Goal: Task Accomplishment & Management: Manage account settings

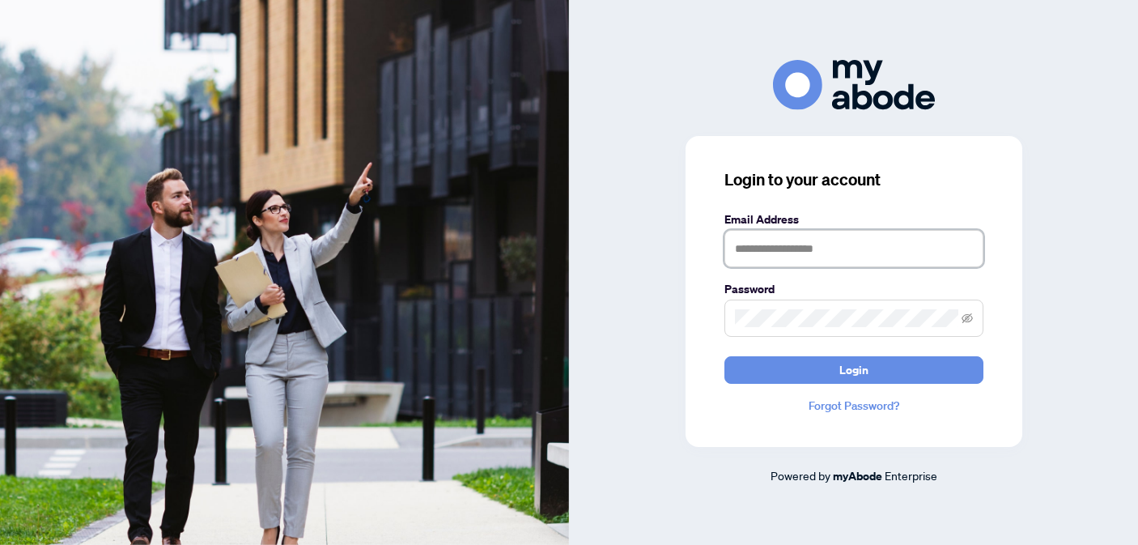
click at [783, 254] on input "text" at bounding box center [854, 248] width 259 height 37
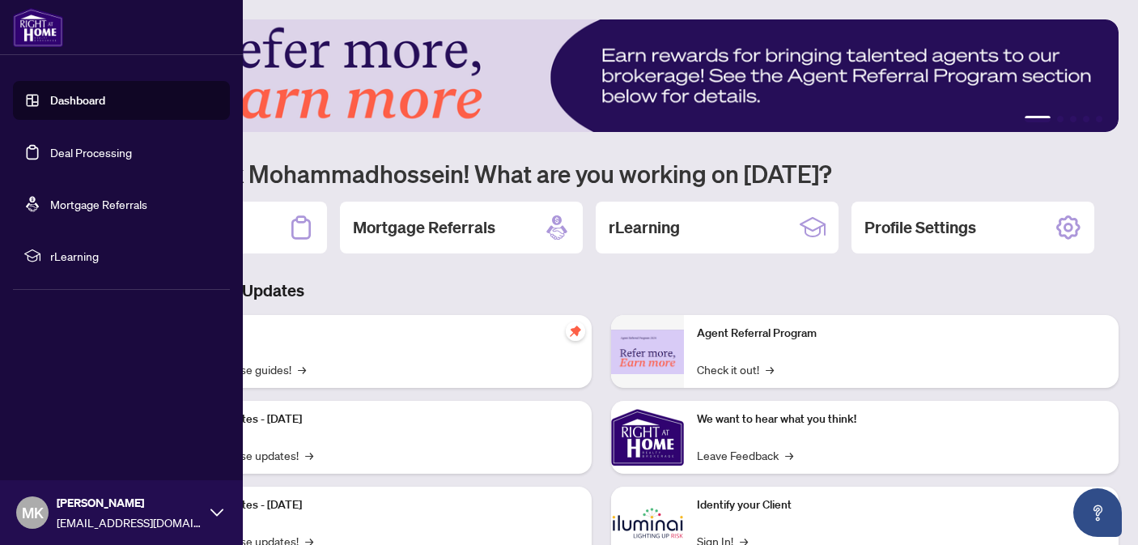
click at [70, 147] on link "Deal Processing" at bounding box center [91, 152] width 82 height 15
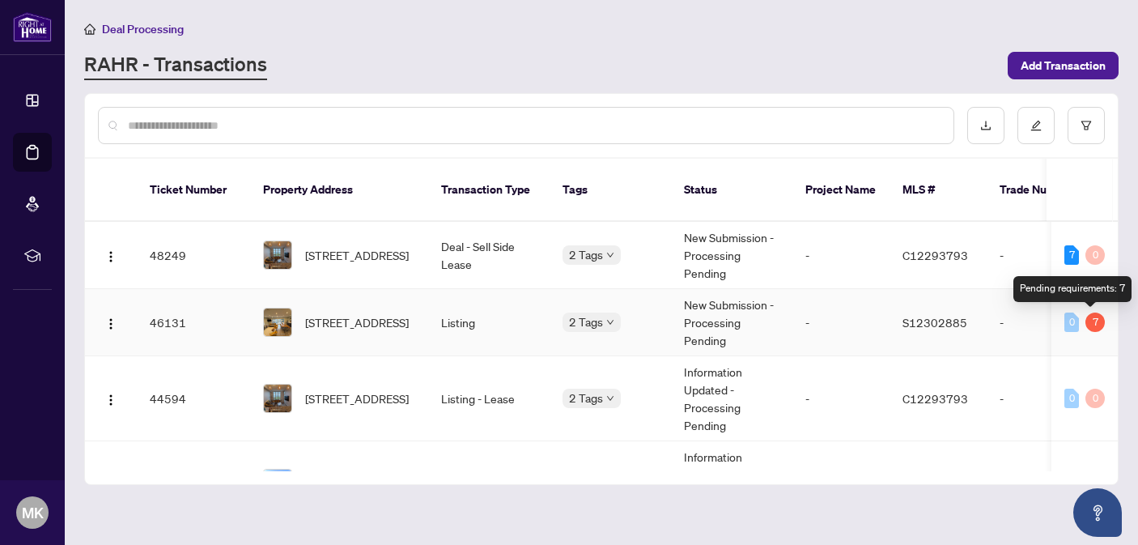
click at [1092, 320] on div "7" at bounding box center [1095, 322] width 19 height 19
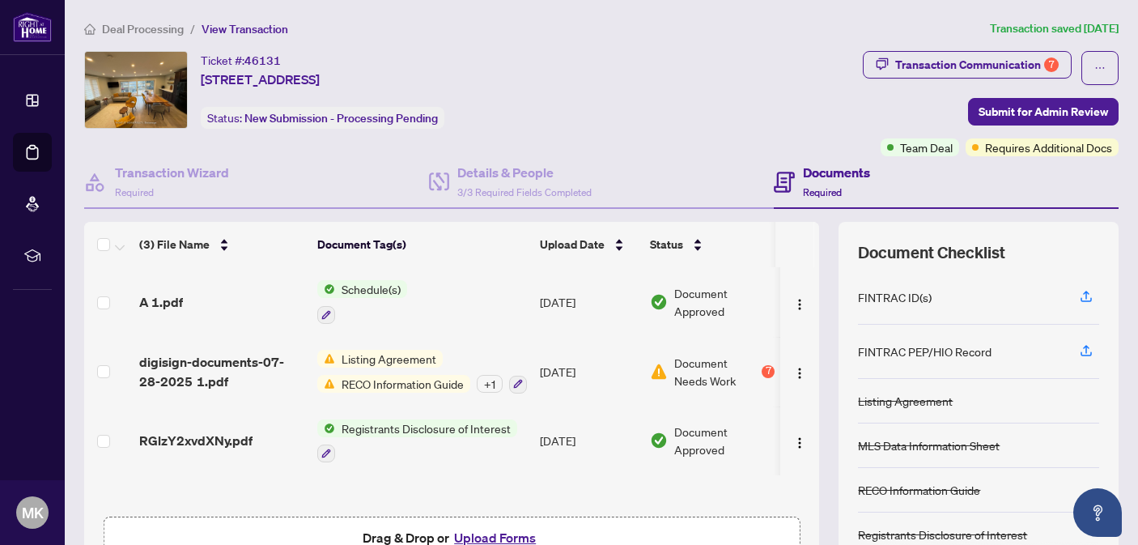
click at [767, 369] on div "7" at bounding box center [768, 371] width 13 height 13
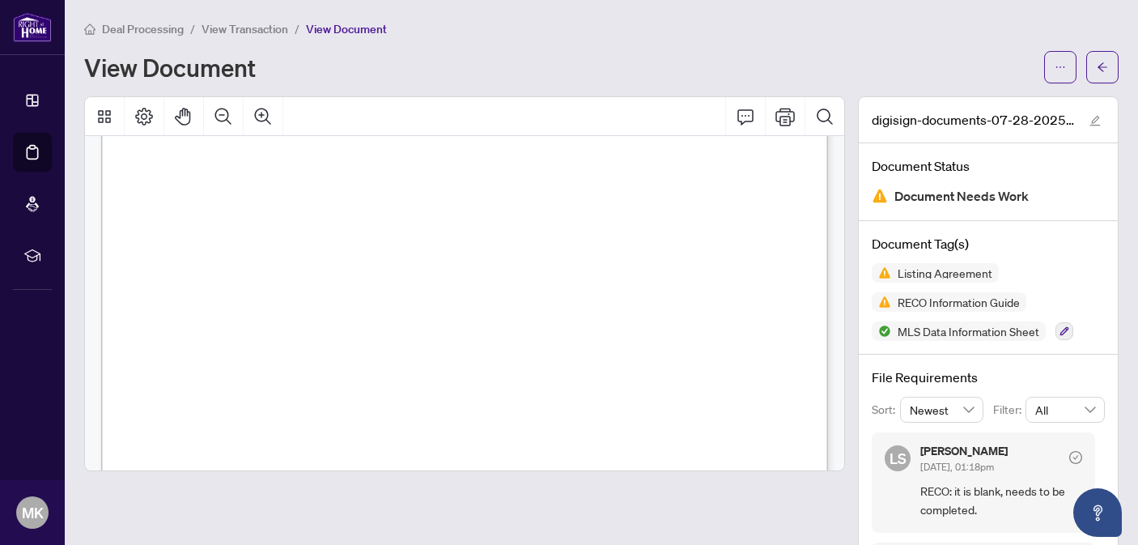
scroll to position [713, 0]
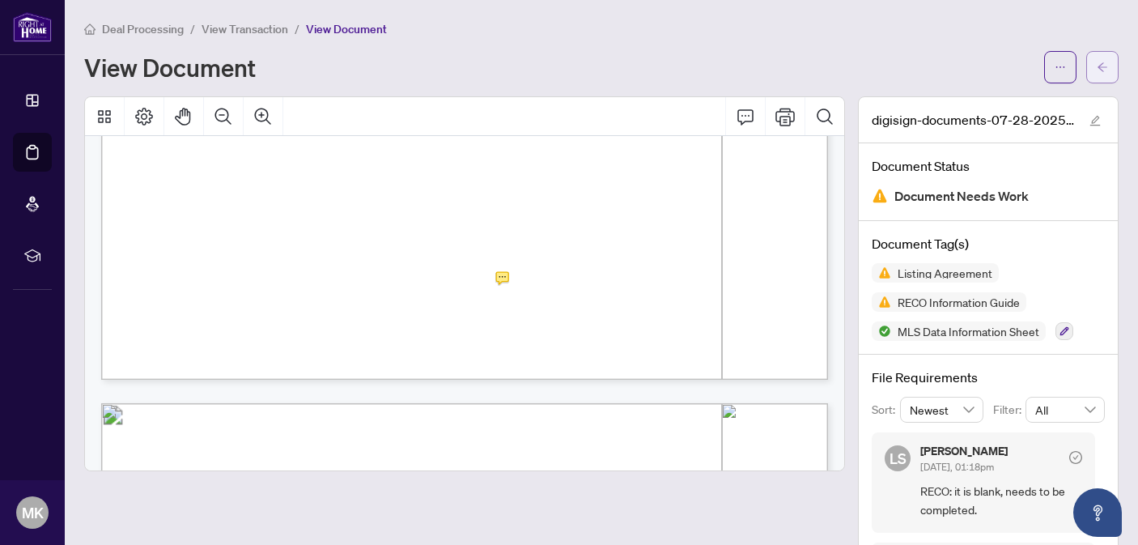
click at [1092, 74] on button "button" at bounding box center [1102, 67] width 32 height 32
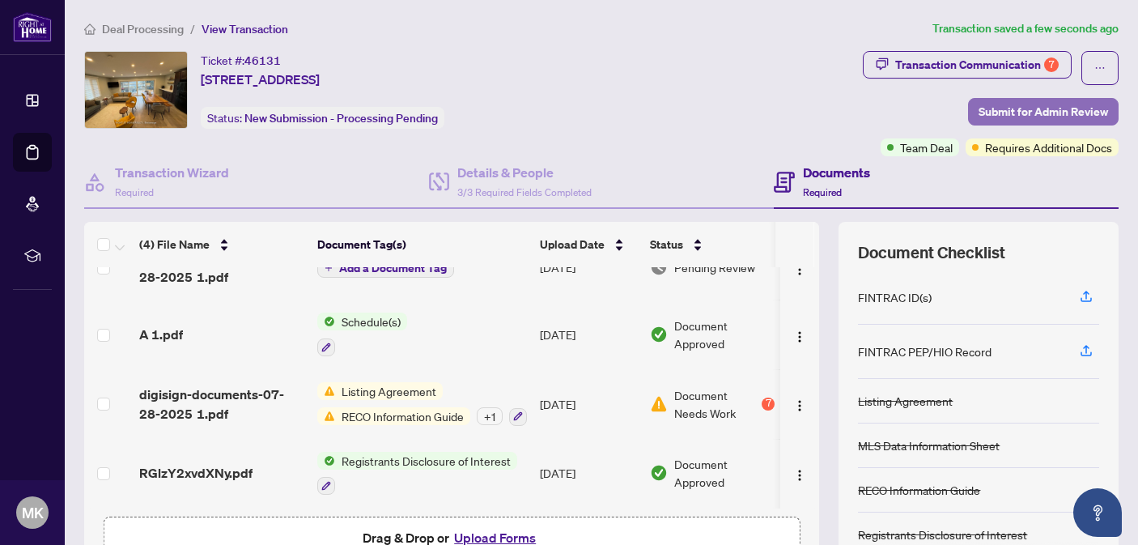
click at [1032, 103] on span "Submit for Admin Review" at bounding box center [1044, 112] width 130 height 26
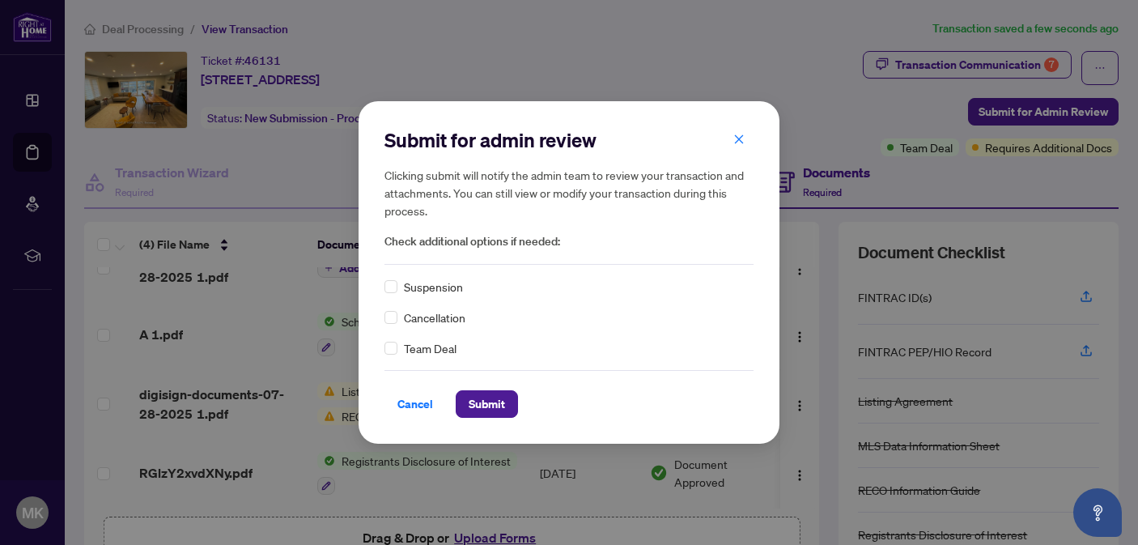
click at [420, 347] on span "Team Deal" at bounding box center [430, 348] width 53 height 18
click at [465, 385] on div "Cancel Submit" at bounding box center [569, 394] width 369 height 48
click at [466, 390] on button "Submit" at bounding box center [487, 404] width 62 height 28
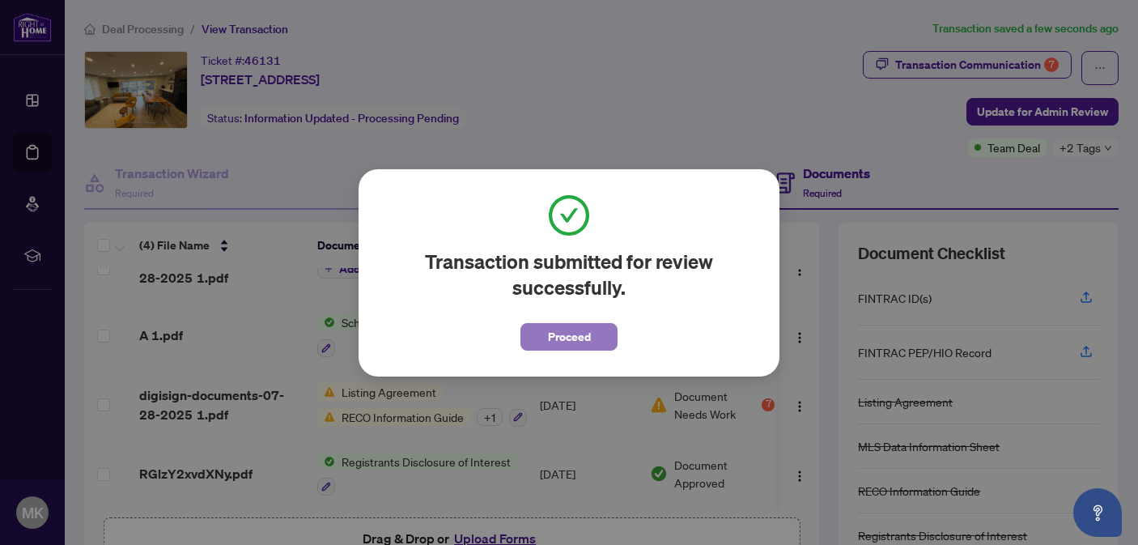
click at [582, 334] on span "Proceed" at bounding box center [569, 337] width 43 height 26
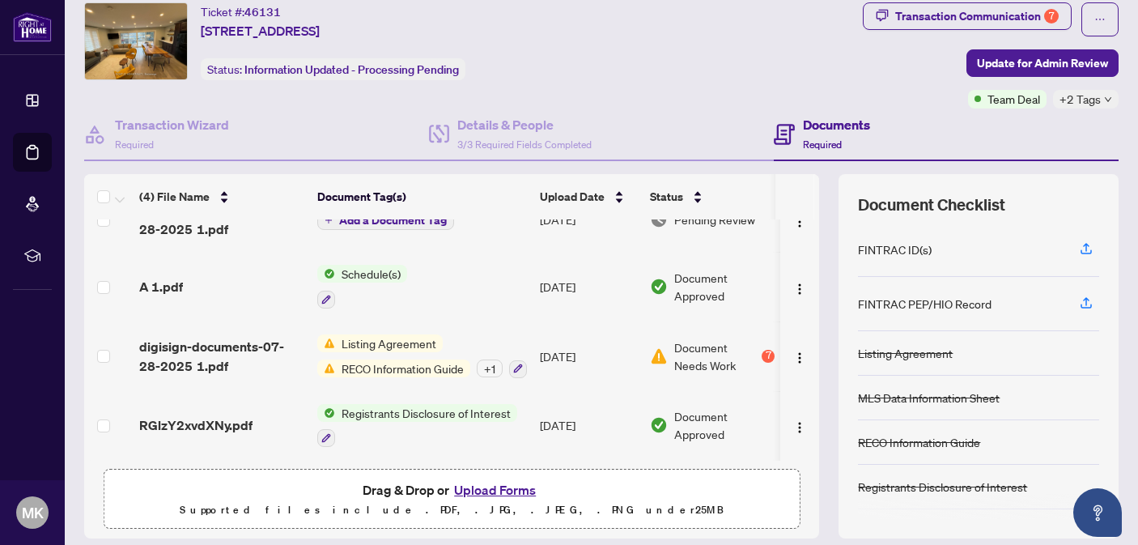
scroll to position [53, 0]
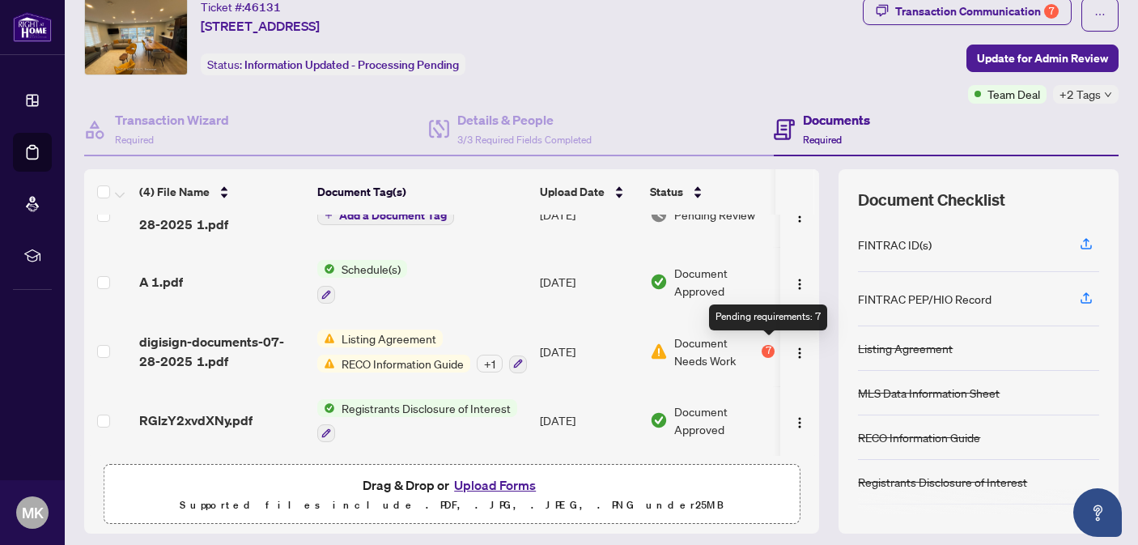
click at [771, 345] on div "7" at bounding box center [768, 351] width 13 height 13
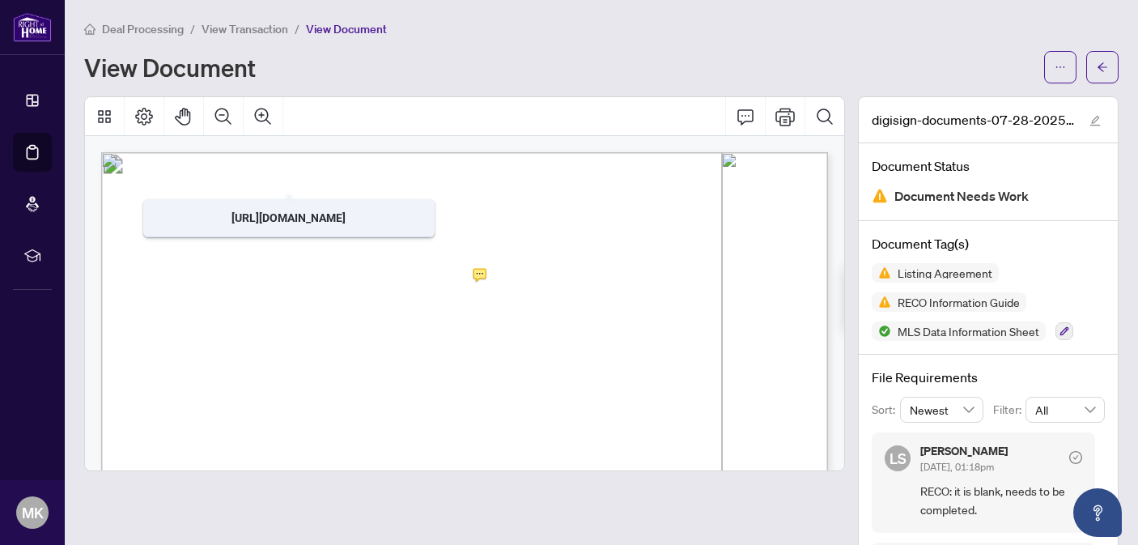
click at [240, 18] on main "Deal Processing / View Transaction / View Document View Document digisign-docum…" at bounding box center [602, 272] width 1074 height 545
click at [240, 22] on span "View Transaction" at bounding box center [245, 29] width 87 height 15
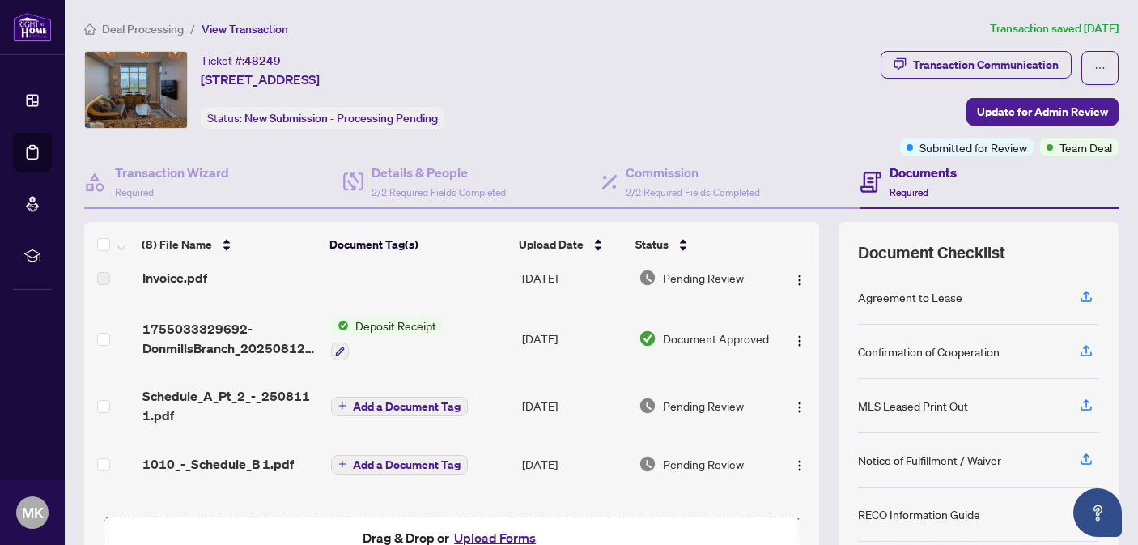
scroll to position [15, 0]
click at [349, 323] on span "Deposit Receipt" at bounding box center [396, 326] width 94 height 18
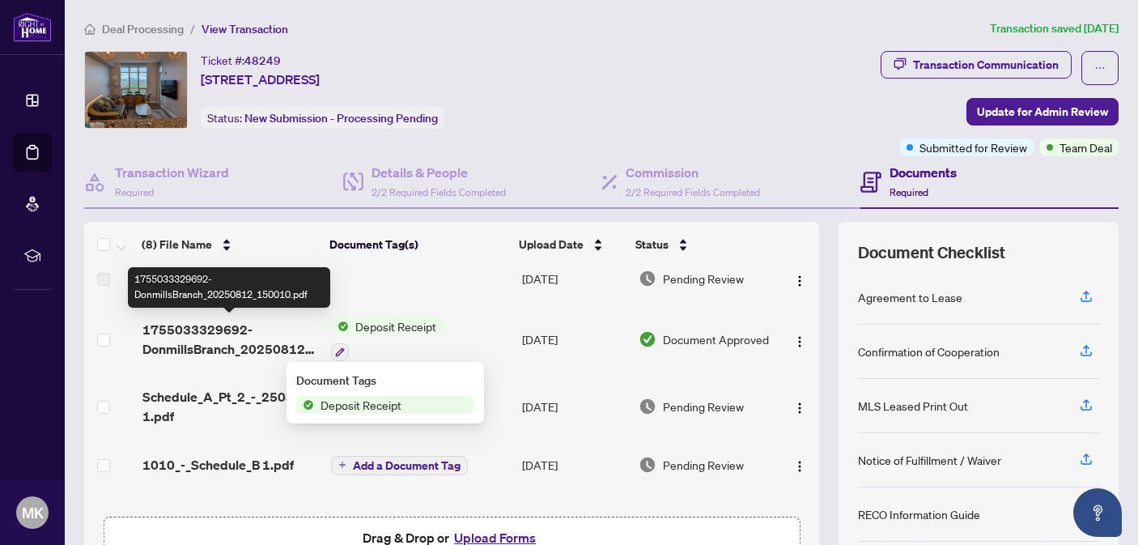
click at [237, 348] on span "1755033329692-DonmillsBranch_20250812_150010.pdf" at bounding box center [230, 339] width 176 height 39
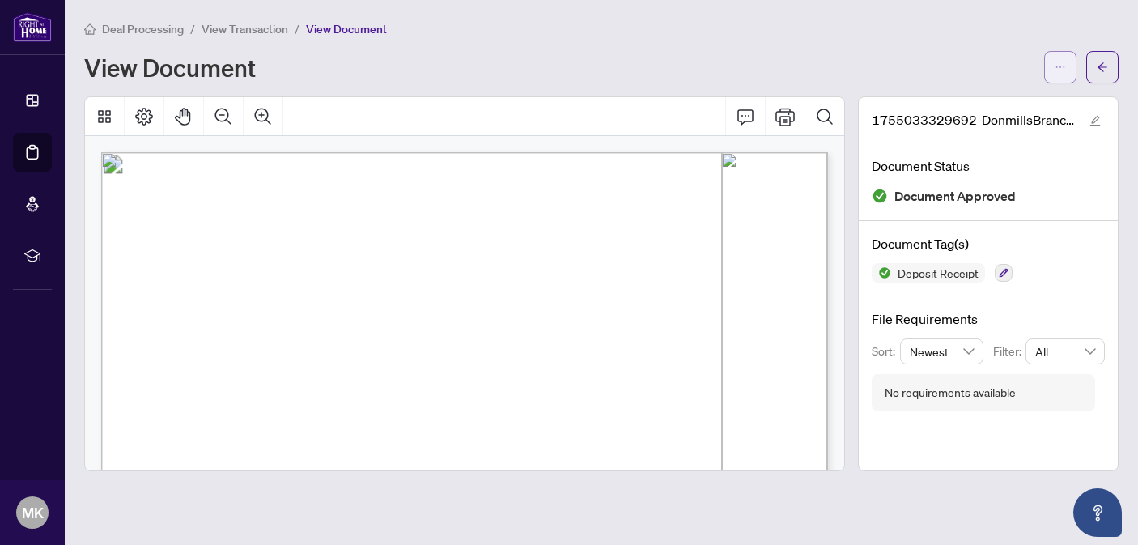
click at [1066, 74] on button "button" at bounding box center [1060, 67] width 32 height 32
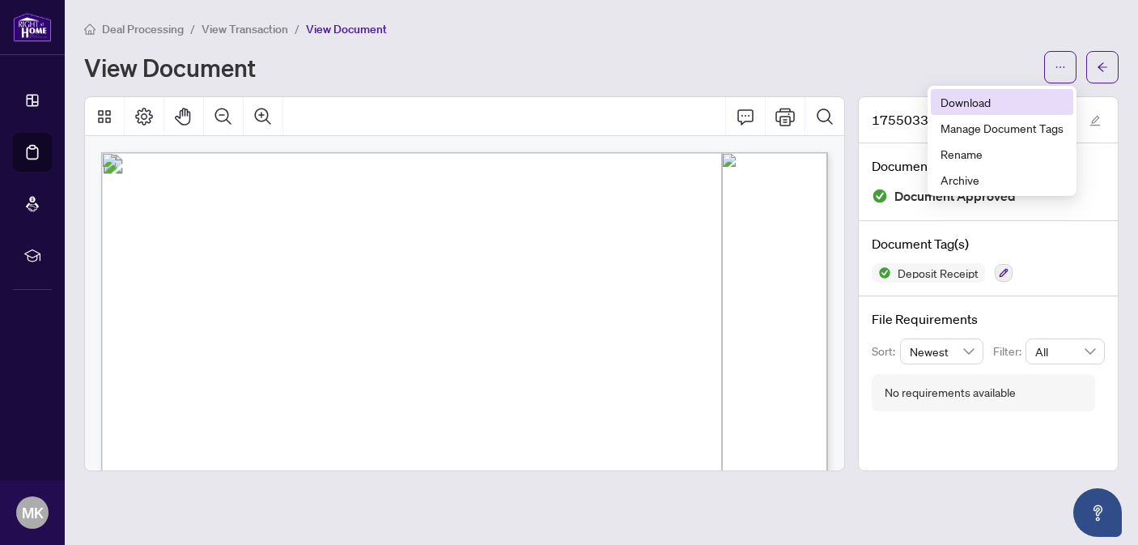
click at [1006, 95] on span "Download" at bounding box center [1002, 102] width 123 height 18
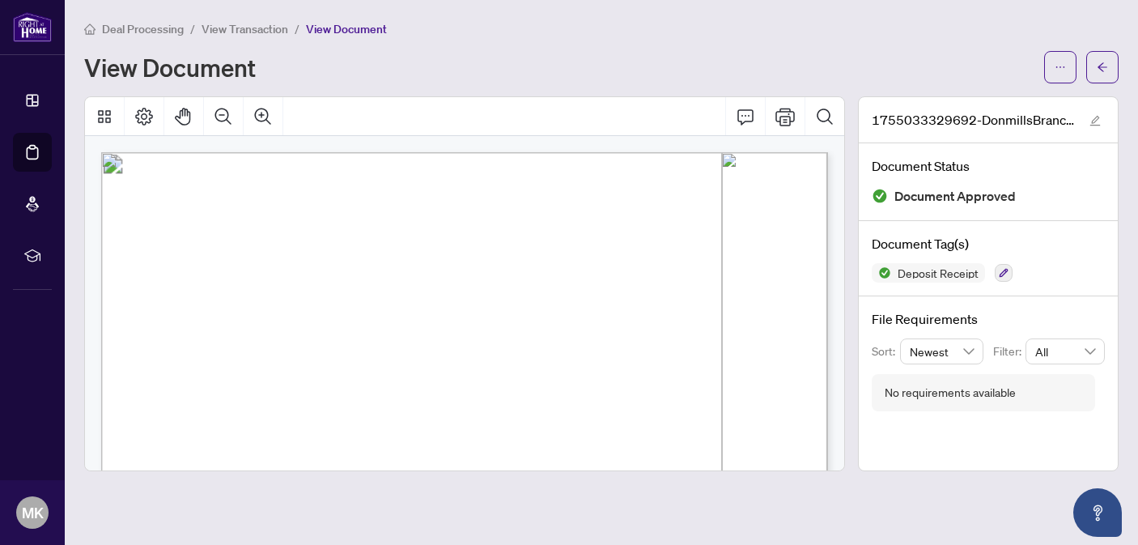
click at [252, 31] on span "View Transaction" at bounding box center [245, 29] width 87 height 15
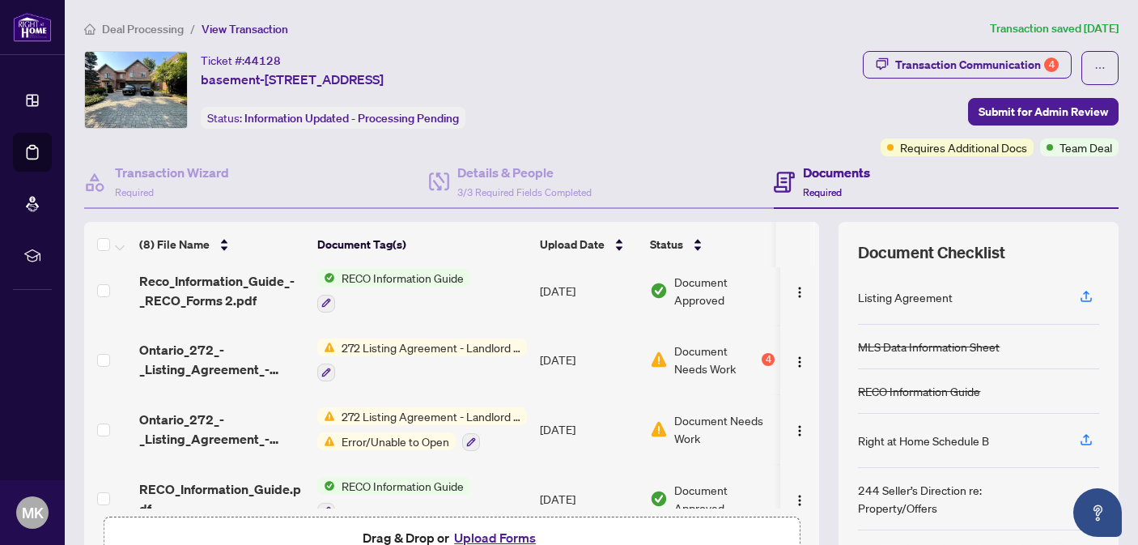
scroll to position [89, 0]
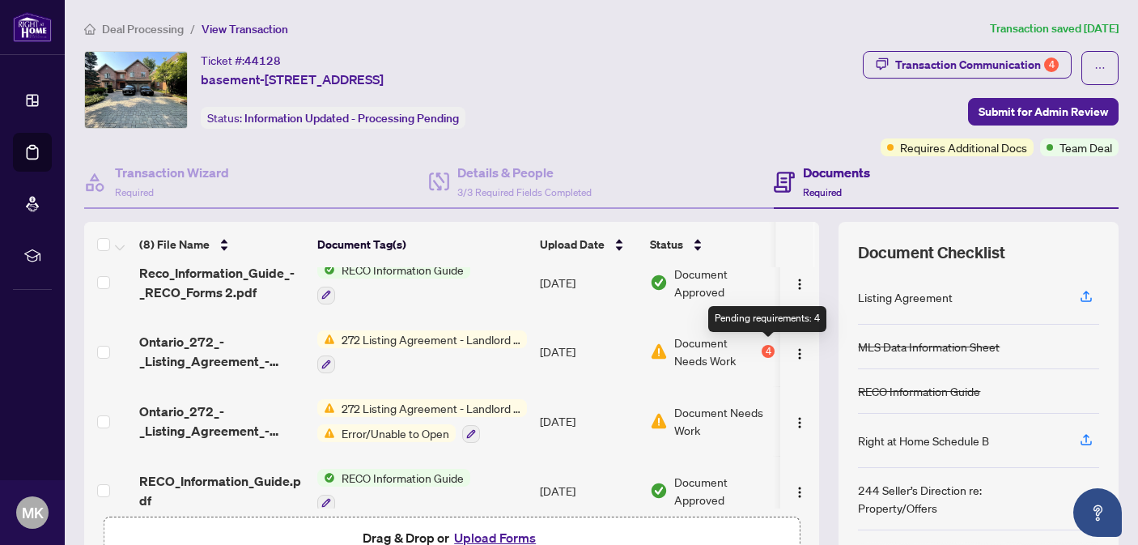
click at [766, 351] on div "4" at bounding box center [768, 351] width 13 height 13
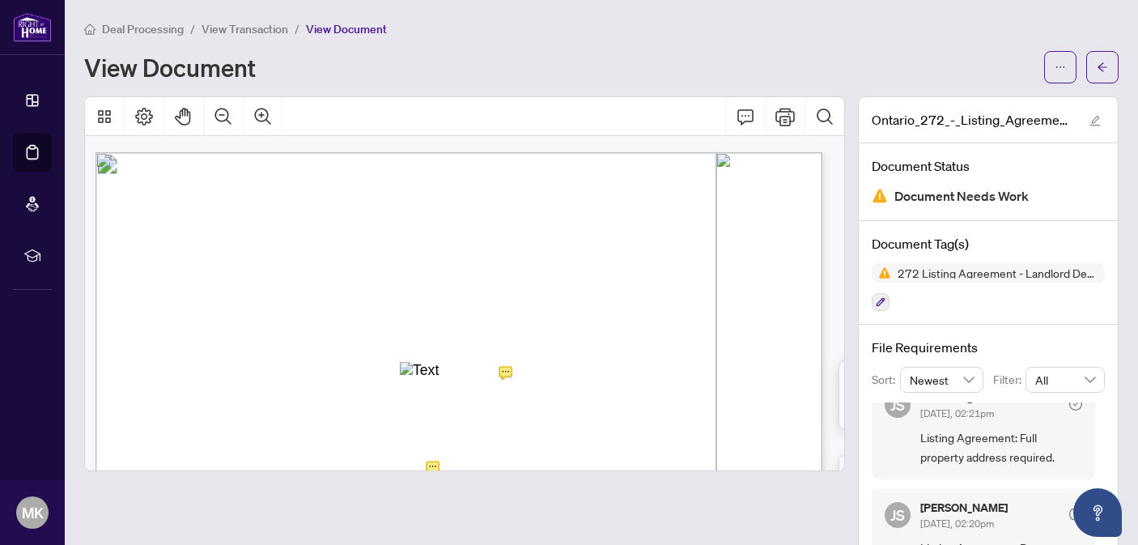
click at [283, 32] on span "View Transaction" at bounding box center [245, 29] width 87 height 15
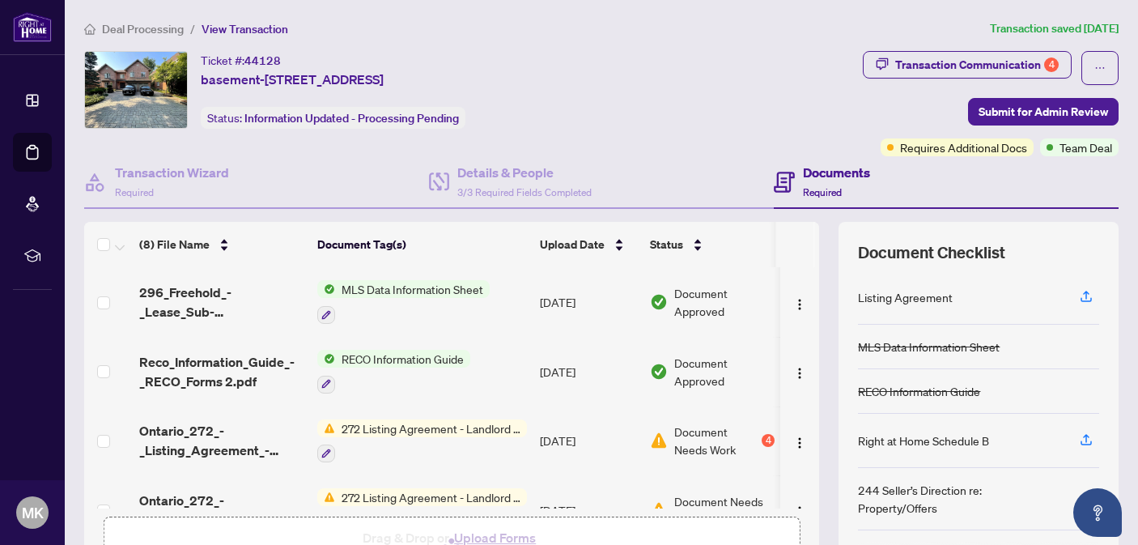
scroll to position [233, 0]
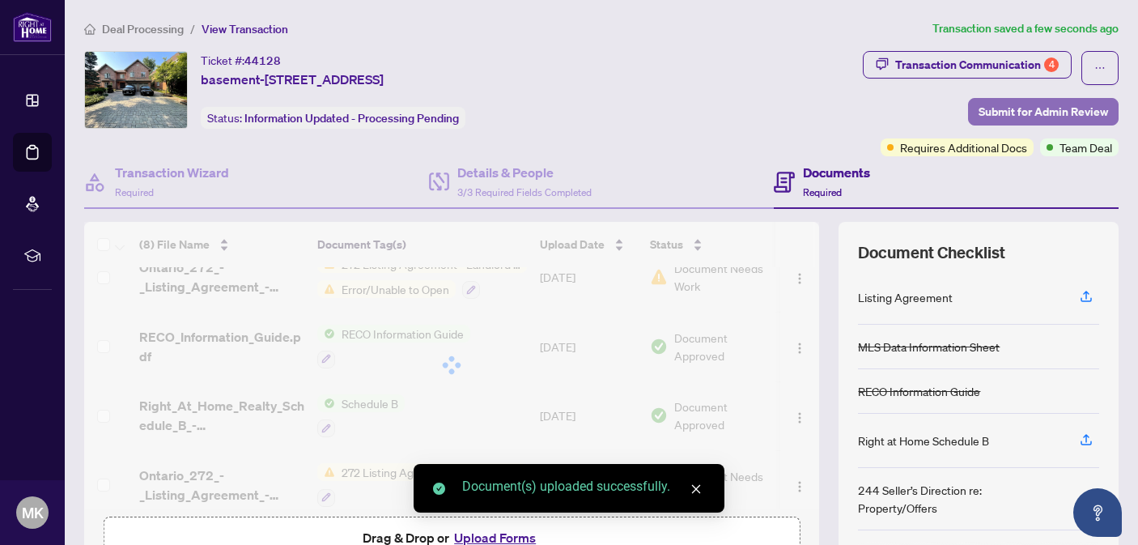
click at [1023, 107] on span "Submit for Admin Review" at bounding box center [1044, 112] width 130 height 26
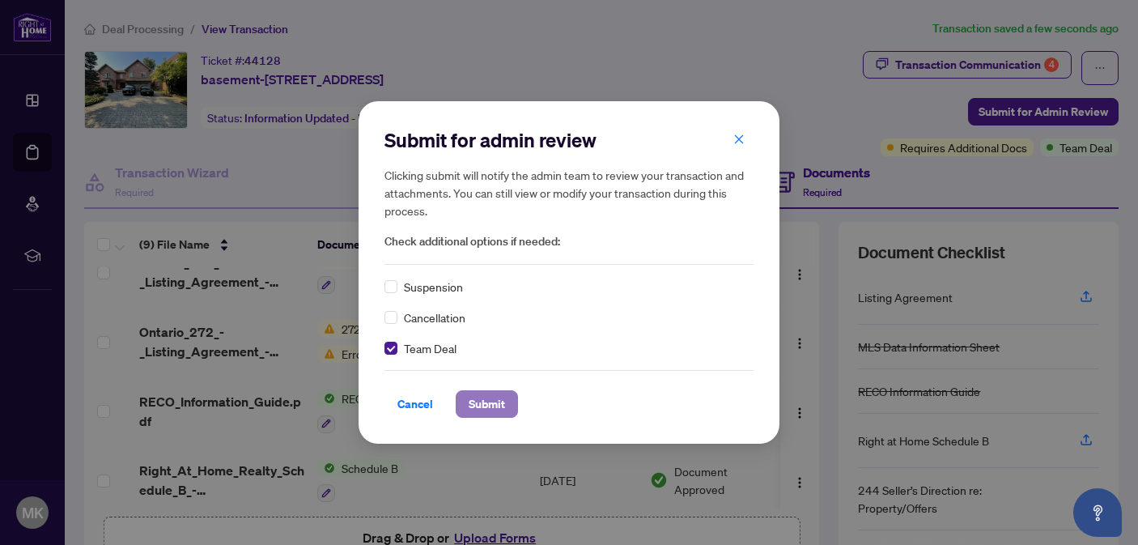
click at [483, 392] on span "Submit" at bounding box center [487, 404] width 36 height 26
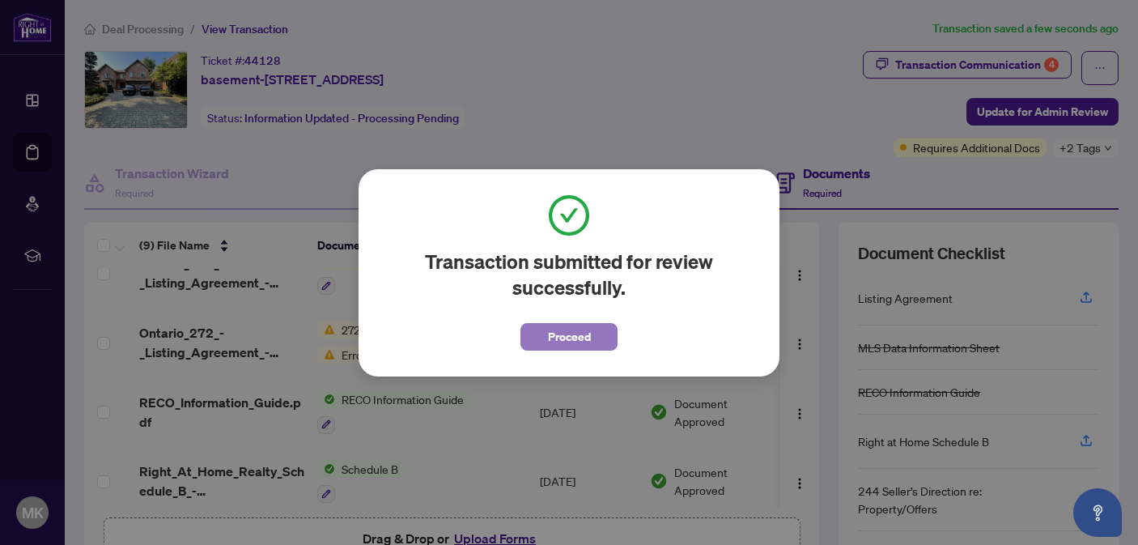
click at [586, 332] on span "Proceed" at bounding box center [569, 337] width 43 height 26
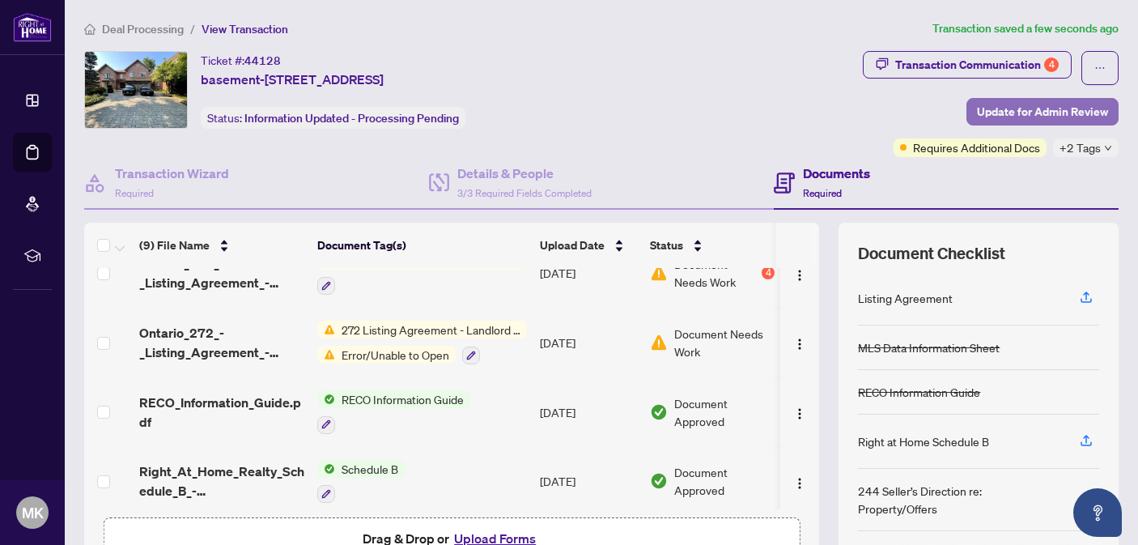
click at [1024, 108] on span "Update for Admin Review" at bounding box center [1042, 112] width 131 height 26
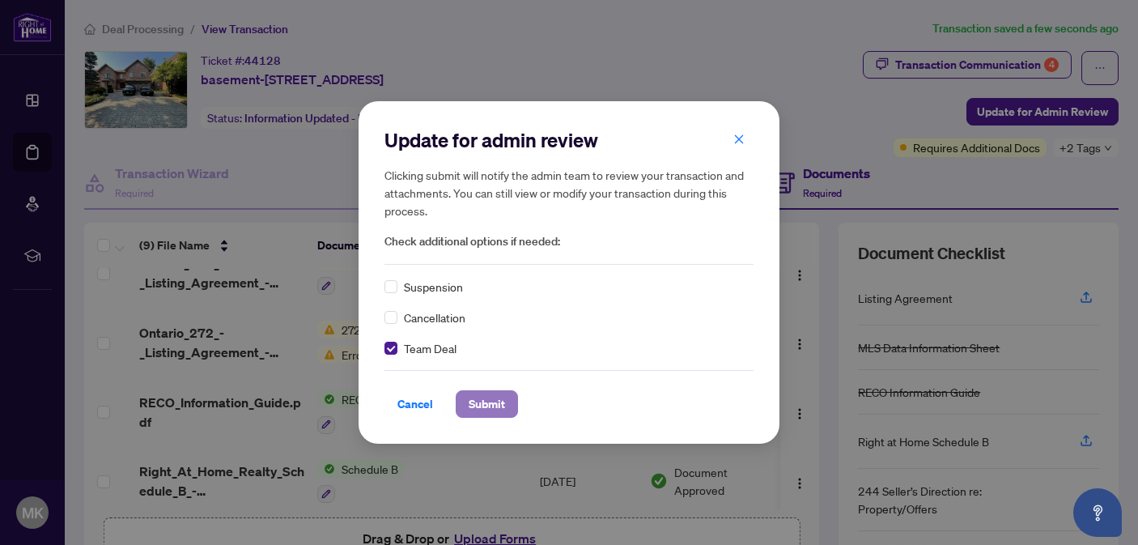
click at [468, 390] on button "Submit" at bounding box center [487, 404] width 62 height 28
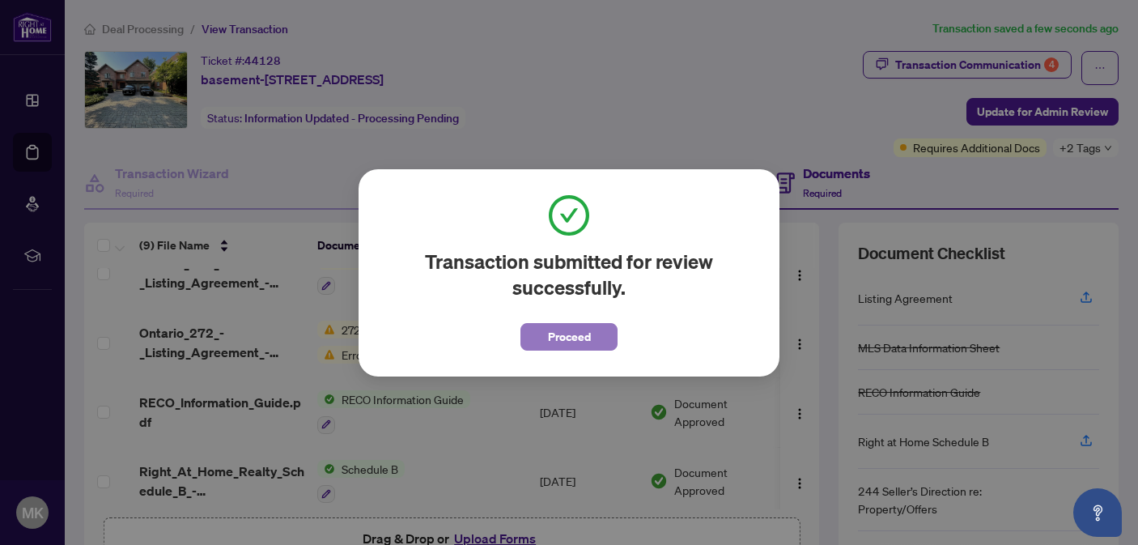
click at [558, 336] on span "Proceed" at bounding box center [569, 337] width 43 height 26
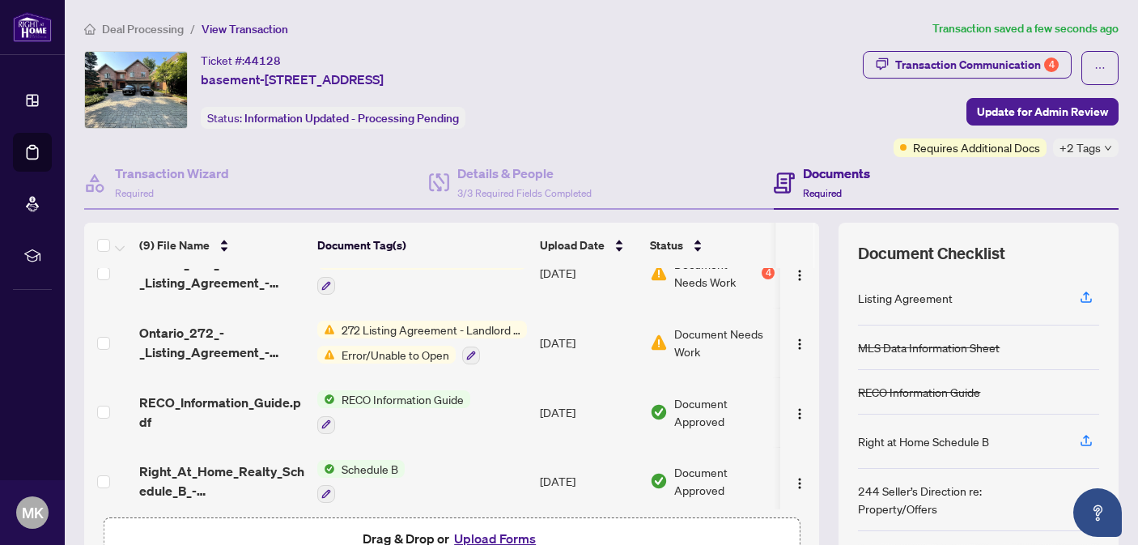
click at [130, 25] on span "Deal Processing" at bounding box center [143, 29] width 82 height 15
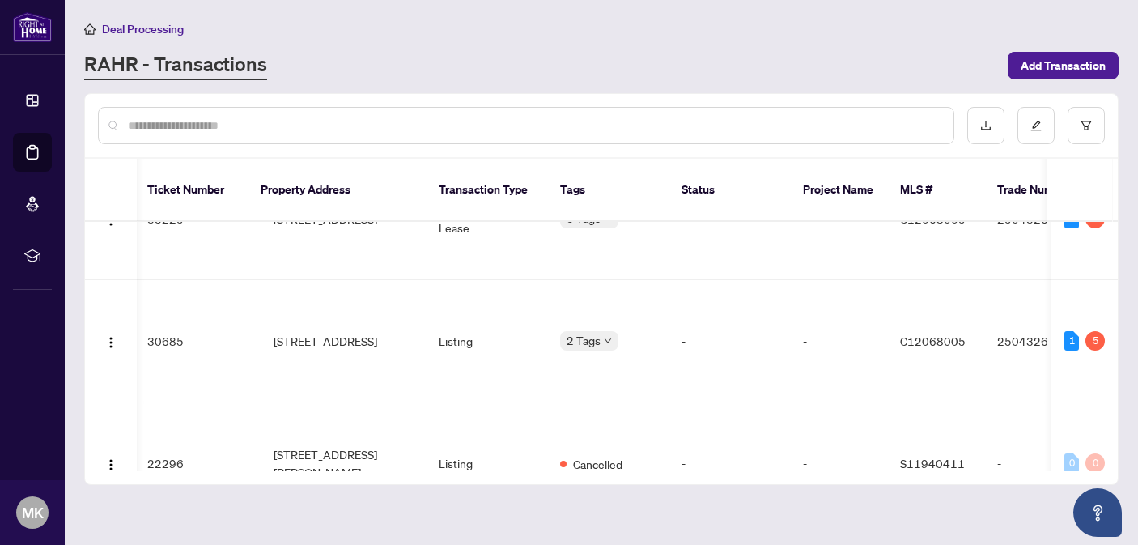
scroll to position [678, 2]
